Goal: Task Accomplishment & Management: Manage account settings

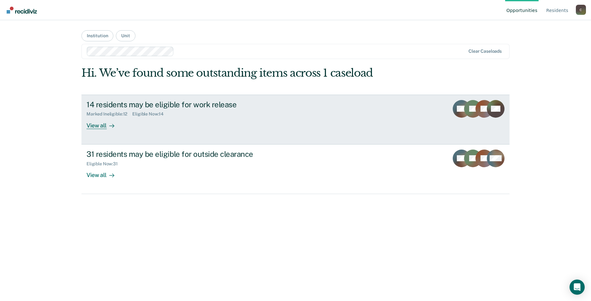
click at [98, 125] on div "View all" at bounding box center [104, 123] width 35 height 12
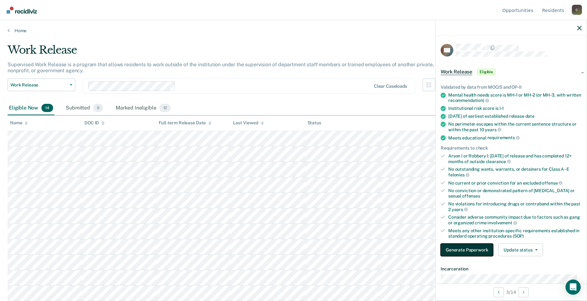
click at [249, 242] on button "Generate Paperwork" at bounding box center [466, 250] width 52 height 13
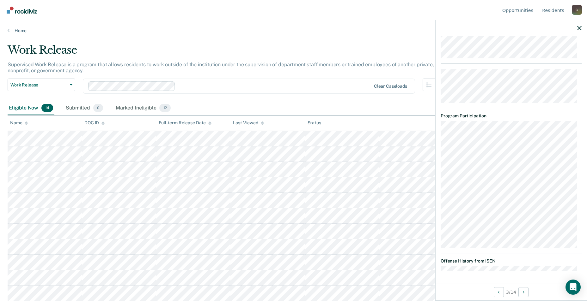
scroll to position [46, 0]
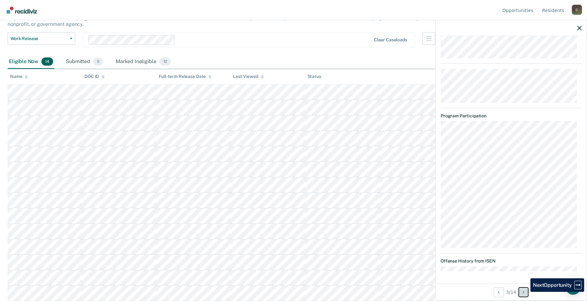
click at [249, 242] on button "Next Opportunity" at bounding box center [523, 292] width 10 height 10
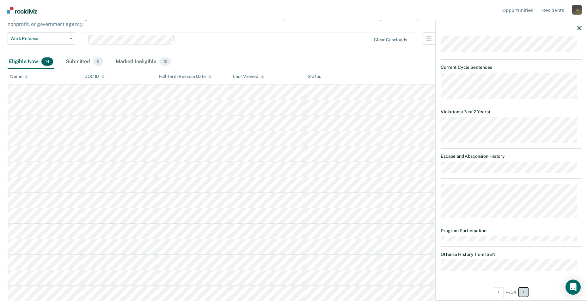
scroll to position [381, 0]
click at [249, 242] on button "Next Opportunity" at bounding box center [523, 292] width 10 height 10
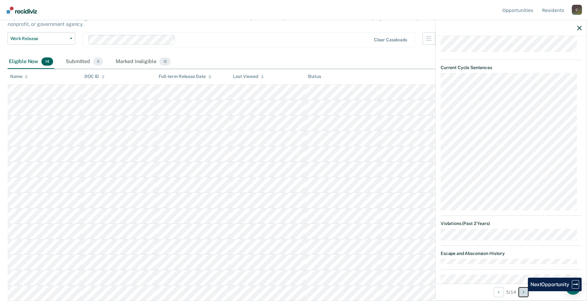
click at [249, 242] on button "Next Opportunity" at bounding box center [523, 292] width 10 height 10
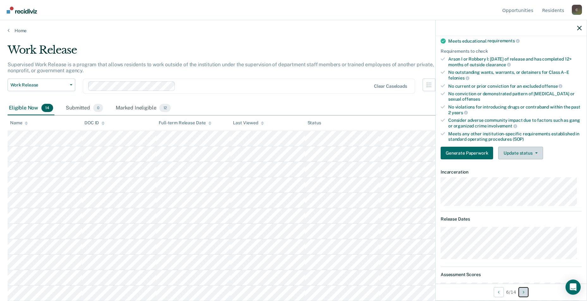
scroll to position [2, 0]
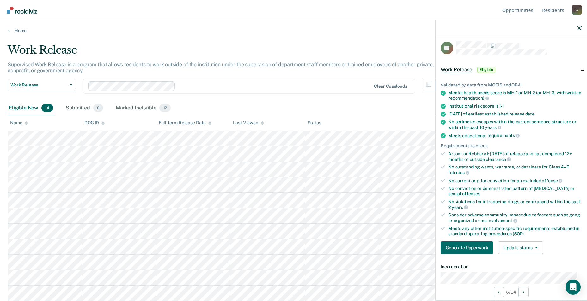
click at [249, 70] on span "Eligible" at bounding box center [486, 70] width 18 height 6
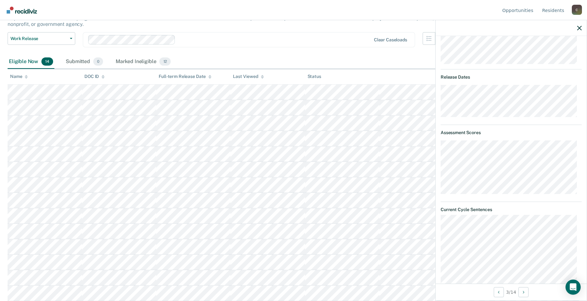
scroll to position [0, 0]
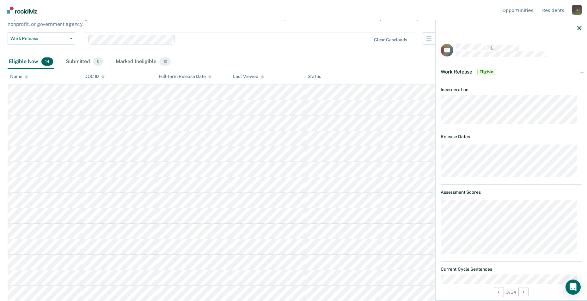
click at [249, 71] on span "Eligible" at bounding box center [486, 72] width 18 height 6
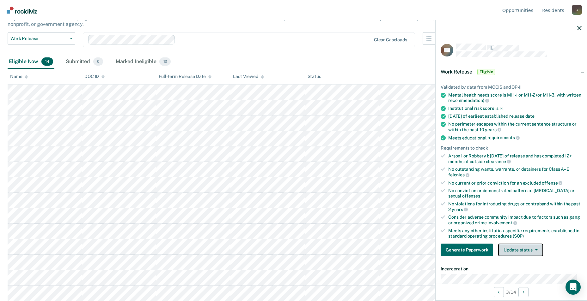
click at [249, 242] on button "Update status" at bounding box center [520, 250] width 45 height 13
click at [249, 242] on button "Mark Submitted" at bounding box center [528, 265] width 61 height 10
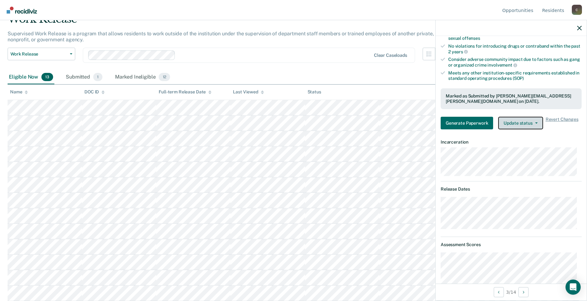
scroll to position [63, 0]
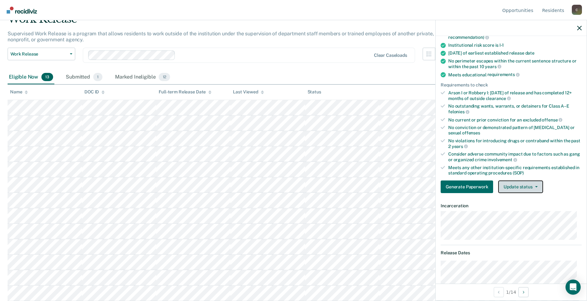
click at [249, 188] on button "Update status" at bounding box center [520, 187] width 45 height 13
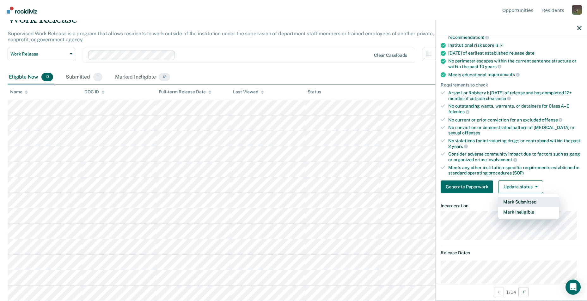
click at [249, 202] on button "Mark Submitted" at bounding box center [528, 202] width 61 height 10
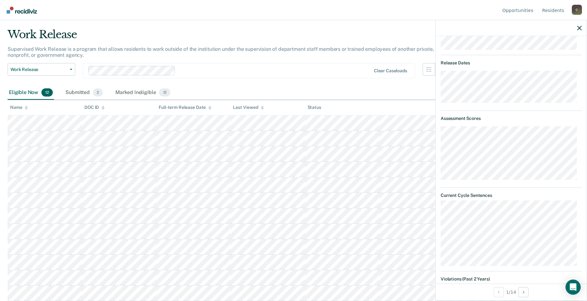
scroll to position [0, 0]
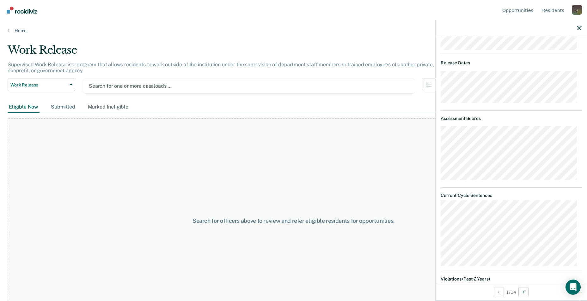
click at [64, 107] on div "Submitted" at bounding box center [63, 107] width 27 height 12
click at [106, 108] on div "Marked Ineligible" at bounding box center [108, 107] width 43 height 12
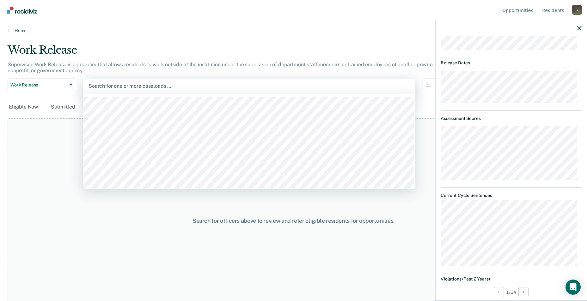
click at [133, 87] on div at bounding box center [248, 85] width 321 height 7
type input "ozark"
type input "ozar"
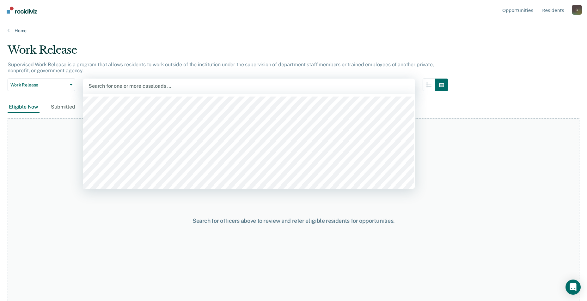
click at [185, 83] on div at bounding box center [248, 85] width 321 height 7
type input "ozark"
type input "ozark corr"
type input "ozark correc"
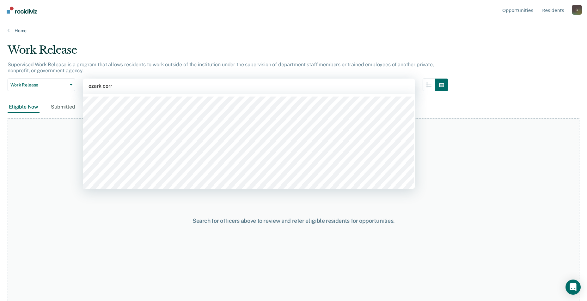
type input "ozark corre"
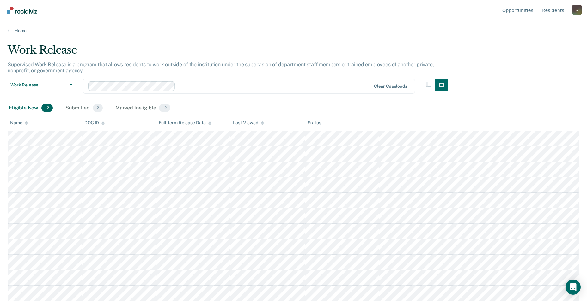
scroll to position [15, 0]
